Goal: Navigation & Orientation: Find specific page/section

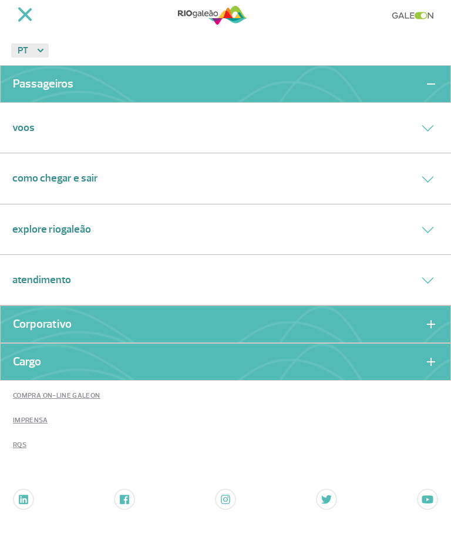
click at [378, 433] on link "RQS" at bounding box center [225, 445] width 451 height 25
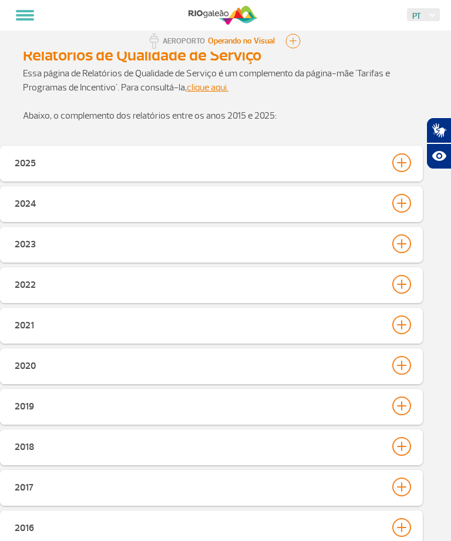
click at [21, 18] on button at bounding box center [25, 15] width 28 height 20
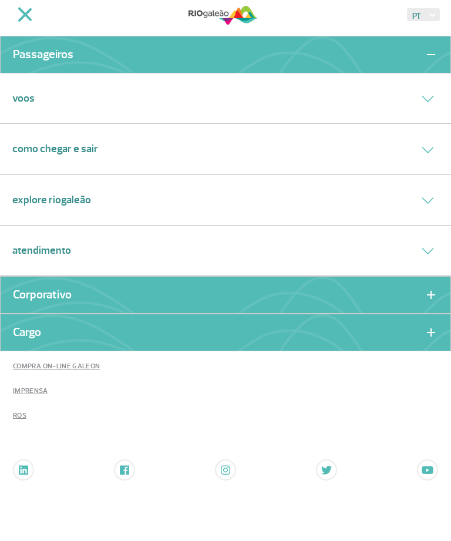
click at [285, 136] on div "Como chegar e sair" at bounding box center [225, 149] width 451 height 51
click at [397, 147] on div "Como chegar e sair" at bounding box center [225, 149] width 451 height 51
click at [431, 132] on div "Como chegar e sair" at bounding box center [225, 149] width 451 height 51
click at [428, 153] on button at bounding box center [428, 148] width 22 height 17
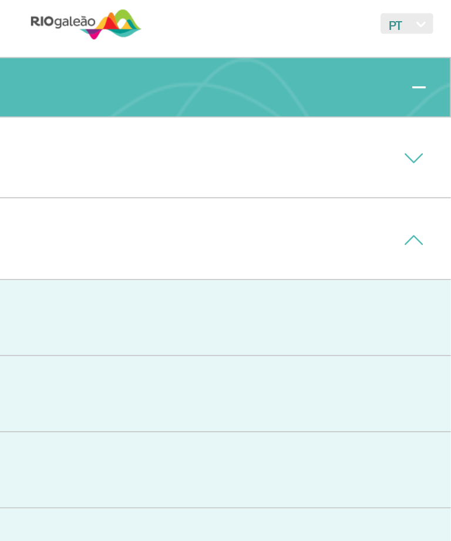
click at [422, 98] on icon at bounding box center [428, 99] width 12 height 6
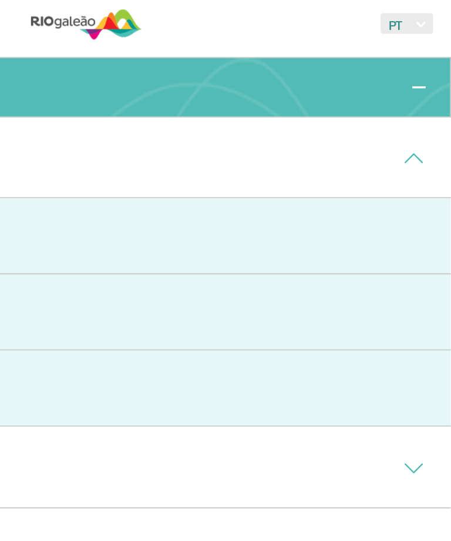
click at [265, 132] on li "Painel de voos" at bounding box center [225, 148] width 451 height 48
click at [270, 133] on li "Painel de voos" at bounding box center [225, 148] width 451 height 48
click at [261, 132] on li "Painel de voos" at bounding box center [225, 148] width 451 height 48
click at [241, 157] on li "Painel de voos" at bounding box center [225, 148] width 451 height 48
click at [258, 210] on li "Companhias Aéreas" at bounding box center [225, 196] width 451 height 48
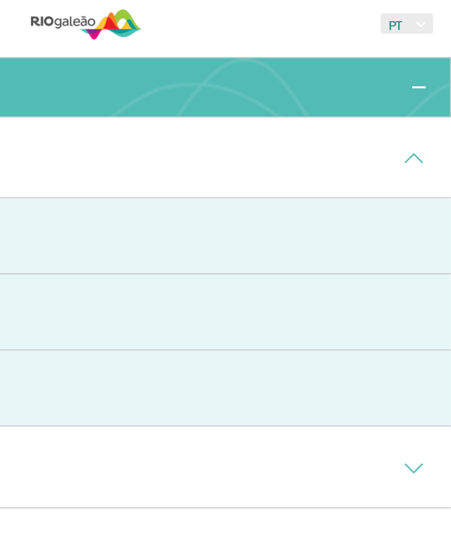
click at [264, 211] on li "Companhias Aéreas" at bounding box center [225, 196] width 451 height 48
